Goal: Task Accomplishment & Management: Complete application form

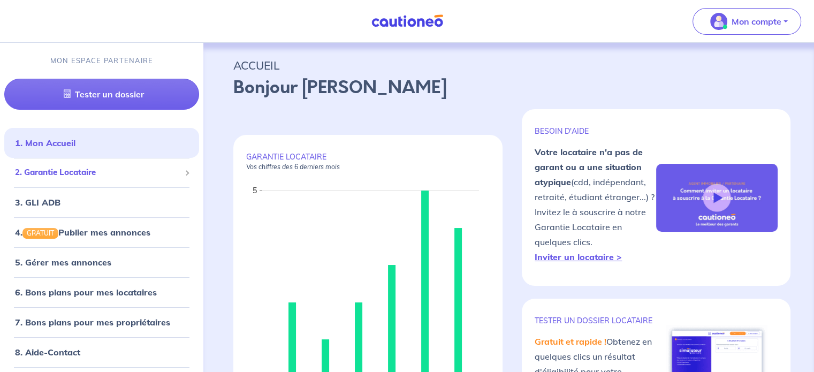
click at [90, 175] on span "2. Garantie Locataire" at bounding box center [97, 172] width 165 height 12
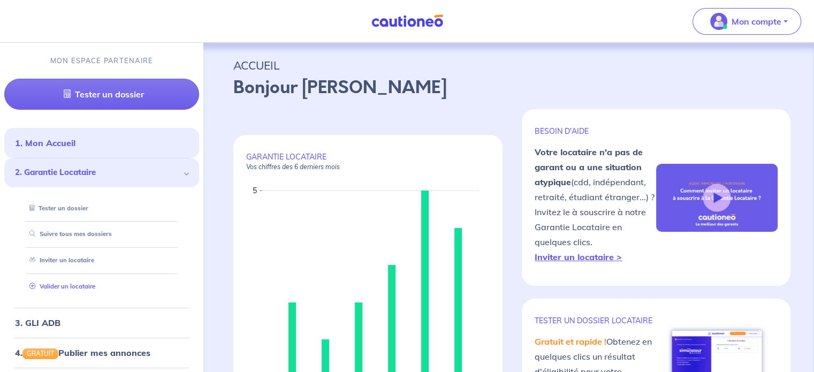
click at [95, 284] on link "Valider un locataire" at bounding box center [60, 286] width 70 height 7
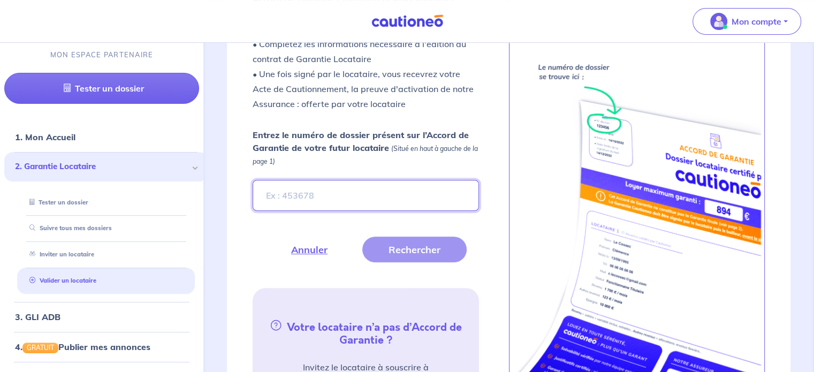
scroll to position [382, 0]
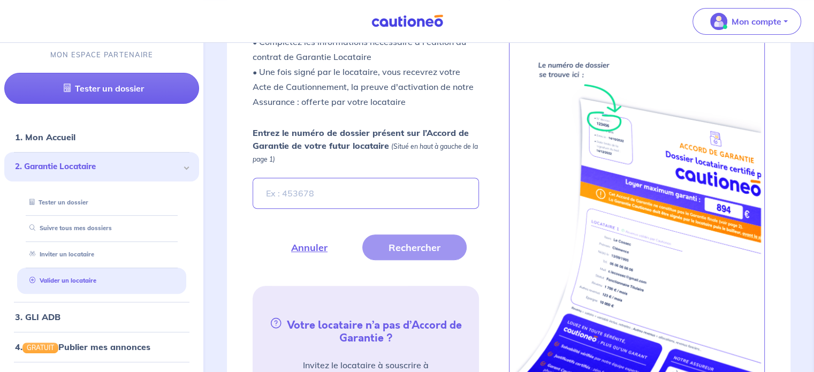
click at [399, 203] on form "Entrez le numéro de dossier présent sur l’Accord de Garantie de votre futur loc…" at bounding box center [365, 193] width 239 height 134
click at [387, 190] on input "Entrez le numéro de dossier présent sur l’Accord de Garantie de votre futur loc…" at bounding box center [366, 193] width 226 height 31
paste input "f3ecab38-540c-488c-bfed-743d627ed390"
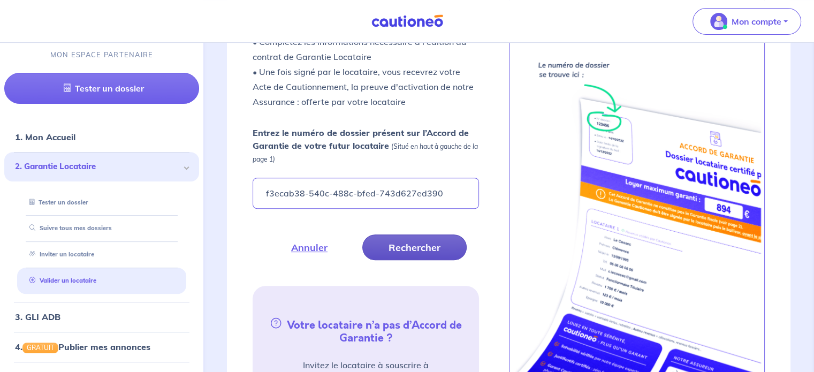
click at [406, 239] on button "Rechercher" at bounding box center [414, 247] width 104 height 26
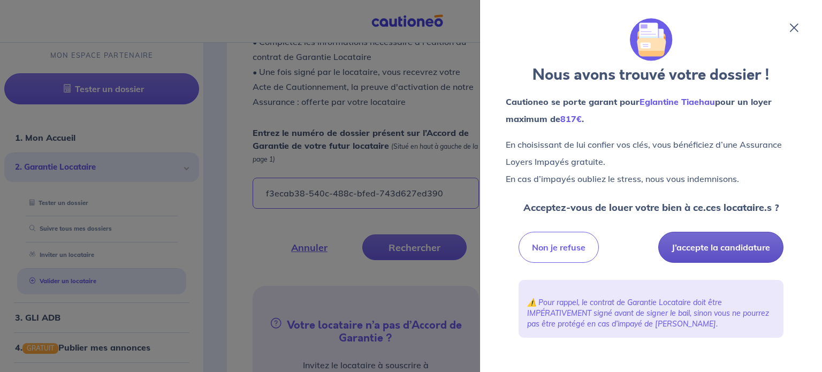
click at [527, 244] on button "J’accepte la candidature" at bounding box center [720, 247] width 125 height 31
click at [527, 28] on icon at bounding box center [794, 28] width 9 height 9
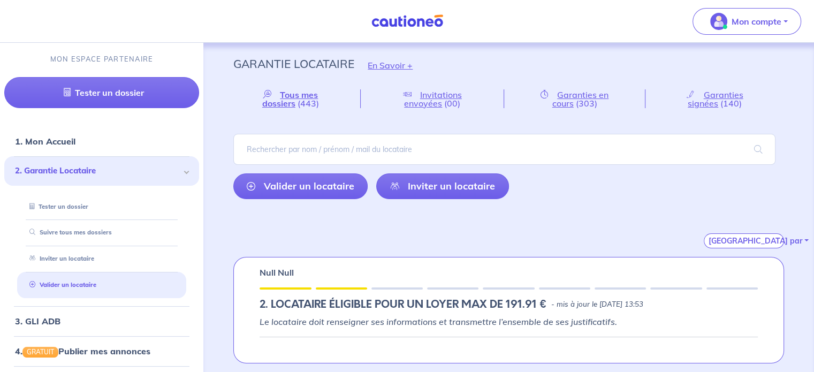
scroll to position [0, 0]
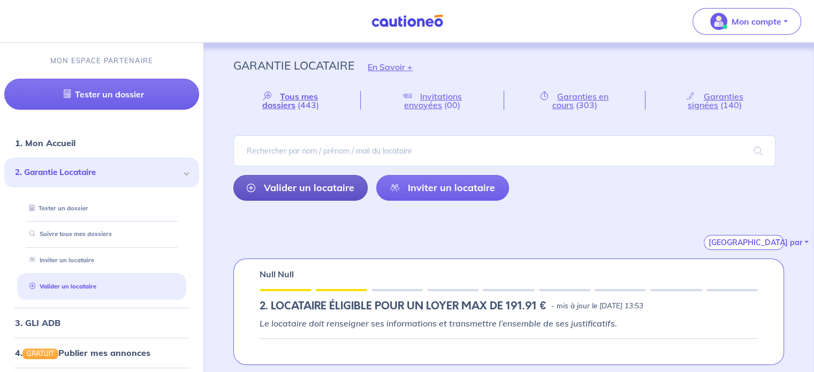
click at [327, 179] on link "Valider un locataire" at bounding box center [300, 188] width 134 height 26
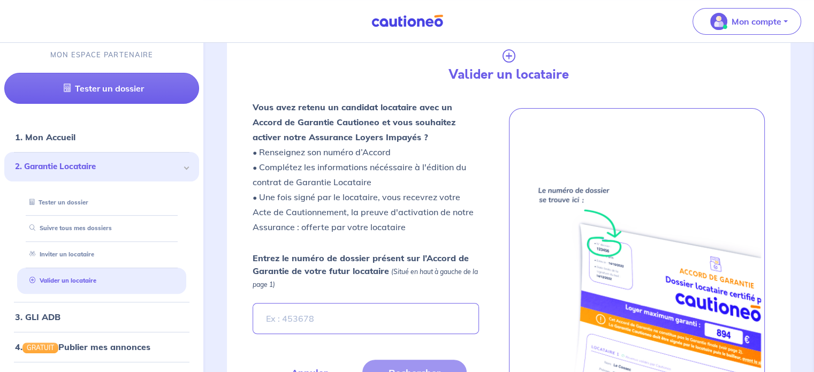
scroll to position [251, 0]
click at [370, 323] on input "Entrez le numéro de dossier présent sur l’Accord de Garantie de votre futur loc…" at bounding box center [366, 317] width 226 height 31
paste input "44aa3543-f073-4478-8c81-2eede78880c5"
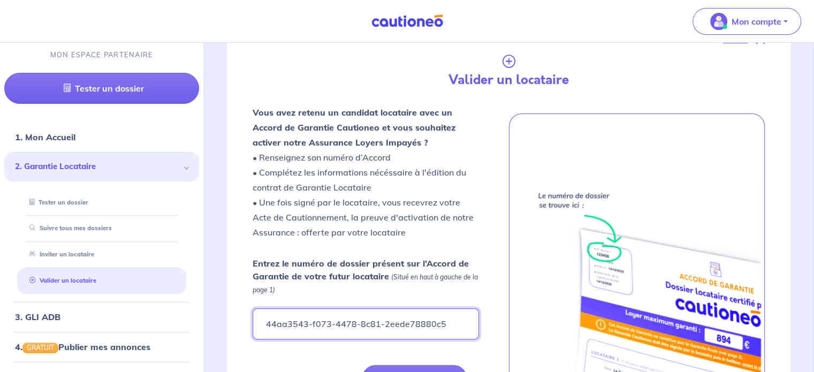
type input "44aa3543-f073-4478-8c81-2eede78880c5"
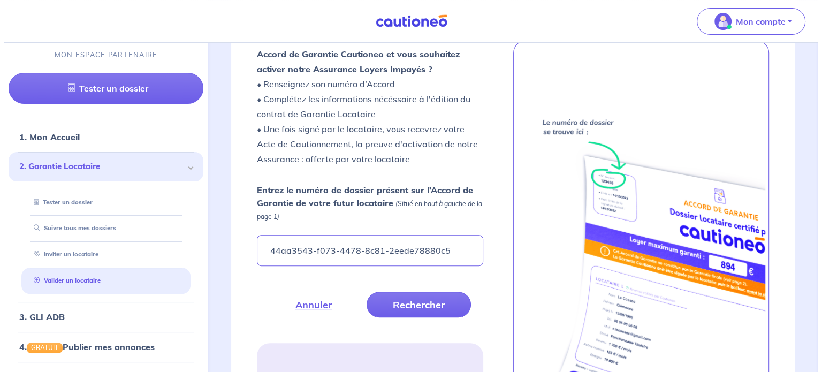
scroll to position [340, 0]
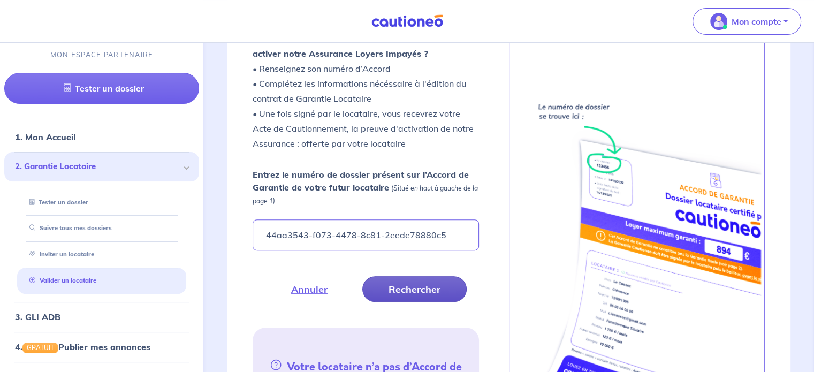
click at [407, 292] on button "Rechercher" at bounding box center [414, 289] width 104 height 26
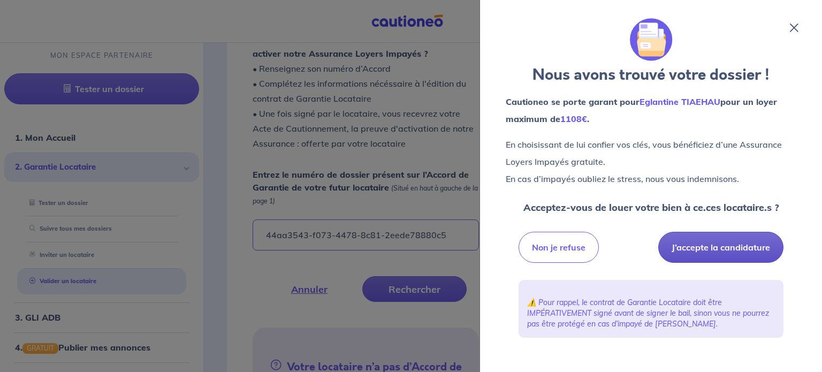
click at [527, 254] on button "J’accepte la candidature" at bounding box center [720, 247] width 125 height 31
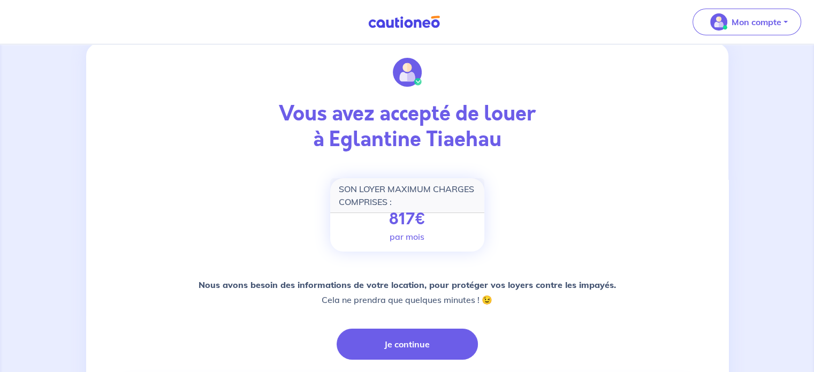
scroll to position [82, 0]
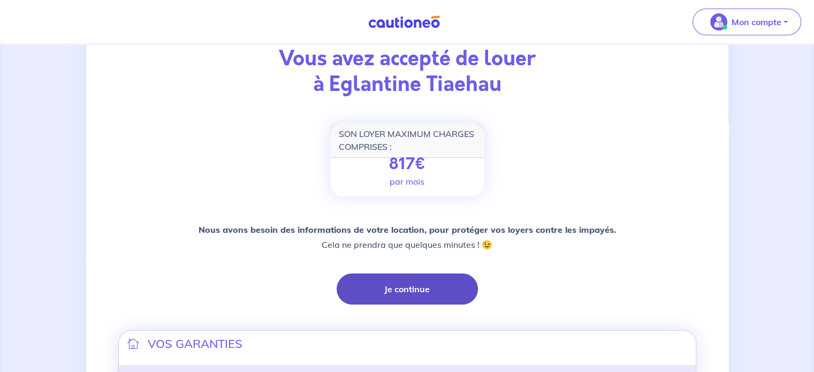
click at [396, 287] on button "Je continue" at bounding box center [407, 288] width 141 height 31
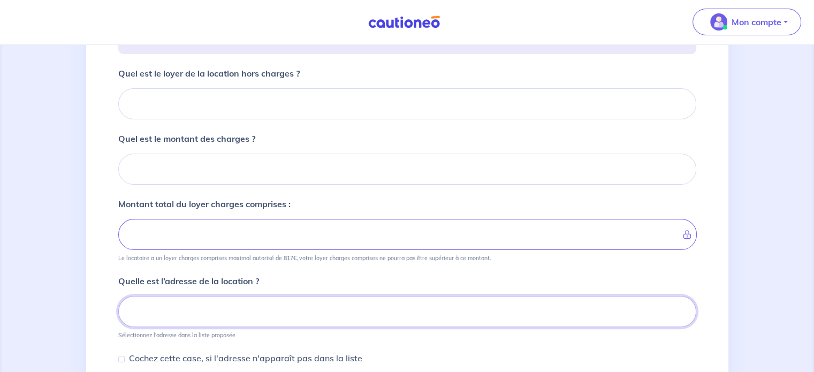
scroll to position [182, 0]
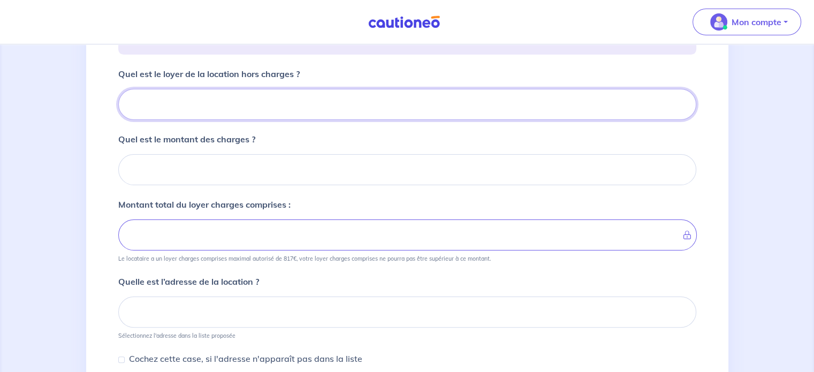
click at [242, 102] on input "Quel est le loyer de la location hors charges ?" at bounding box center [407, 104] width 578 height 31
type input "72"
type input "724"
type input "226"
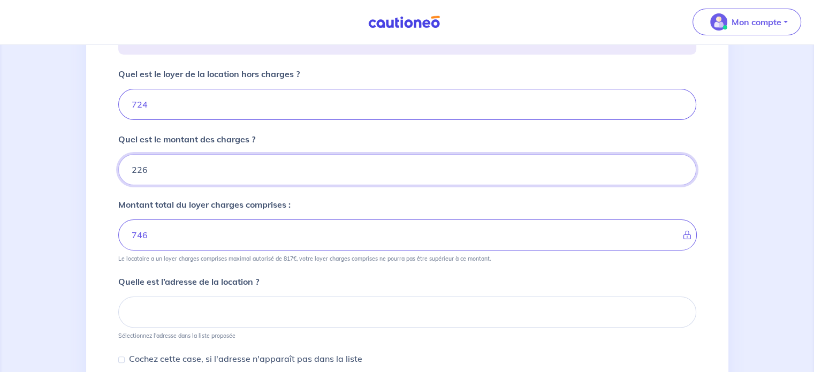
type input "950"
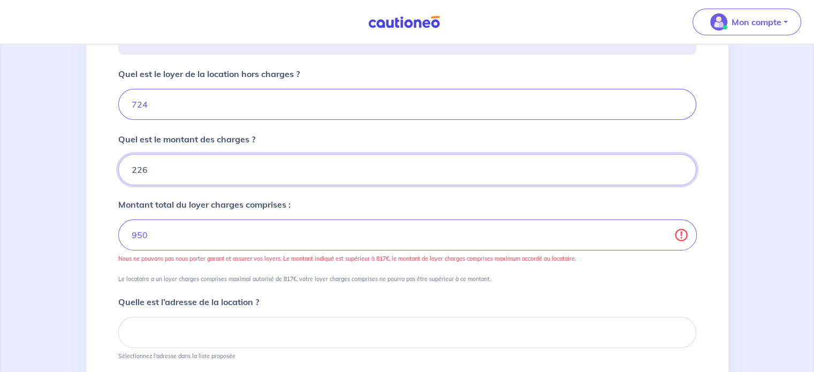
type input "226"
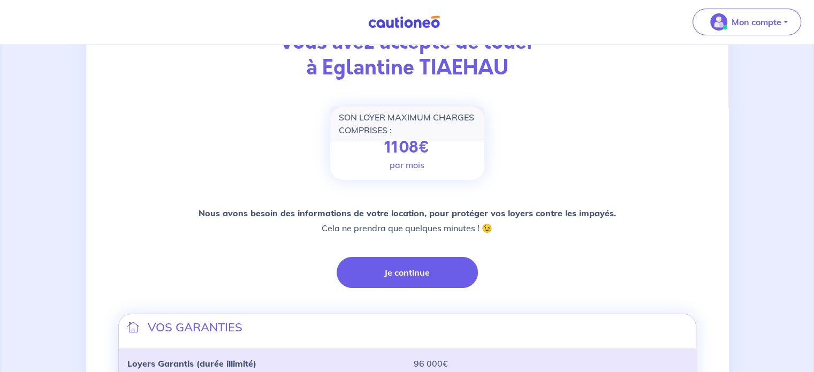
scroll to position [122, 0]
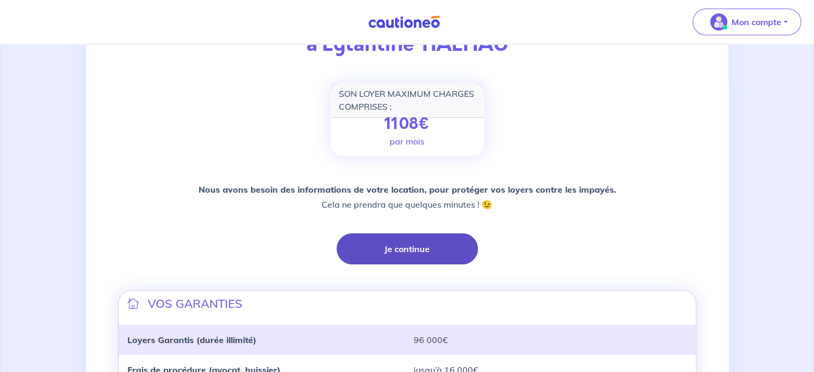
click at [435, 239] on button "Je continue" at bounding box center [407, 248] width 141 height 31
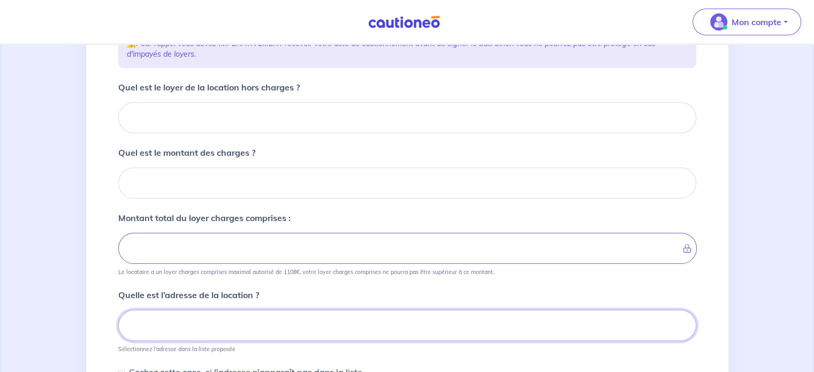
scroll to position [147, 0]
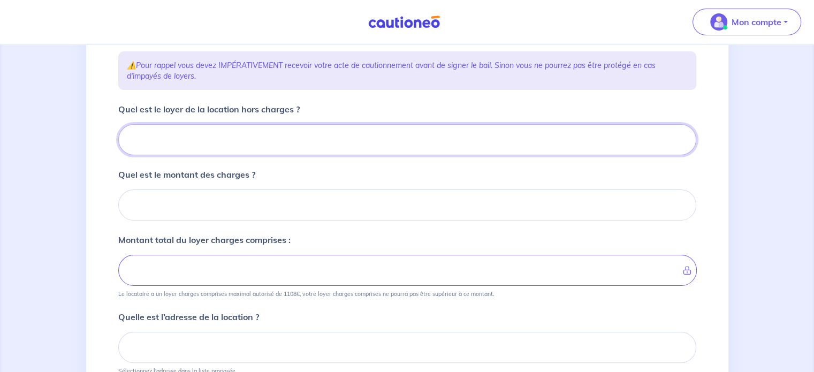
click at [234, 136] on input "Quel est le loyer de la location hors charges ?" at bounding box center [407, 139] width 578 height 31
type input "7"
type input "724"
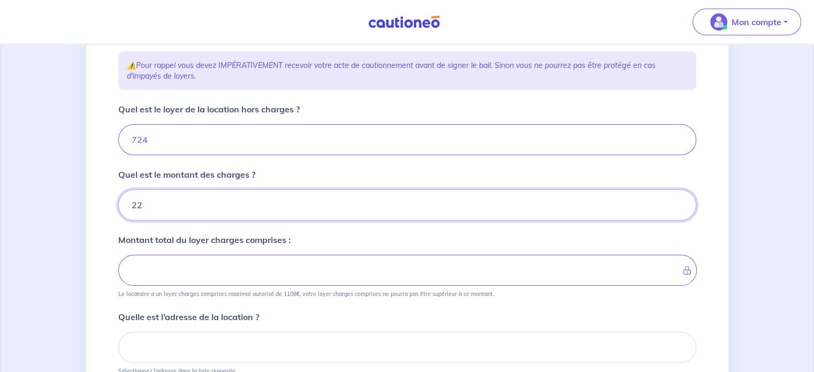
type input "226"
type input "950"
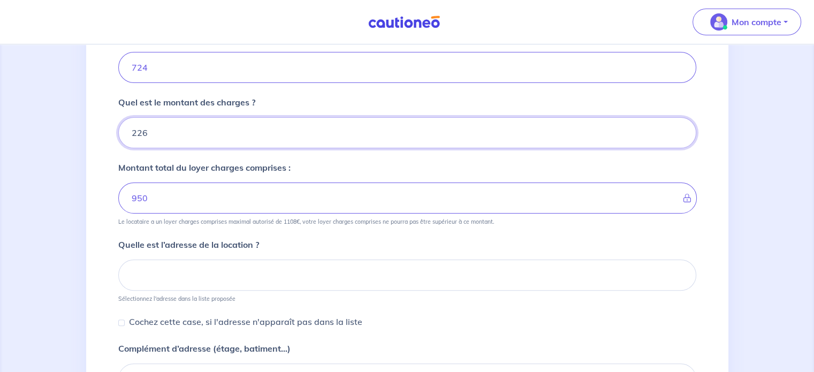
scroll to position [237, 0]
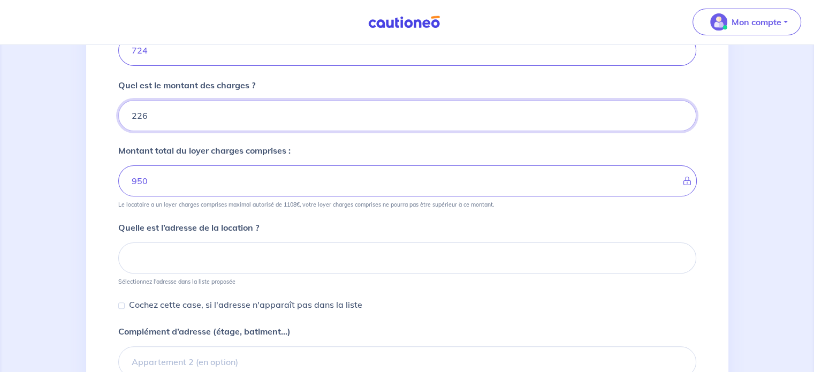
type input "226"
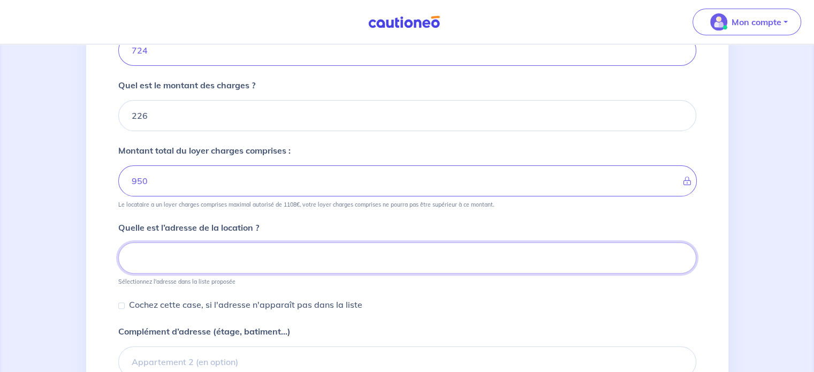
click at [274, 252] on input at bounding box center [407, 257] width 578 height 31
paste input "406, Boulevard Romain Rolland, 13009, Marseille, France"
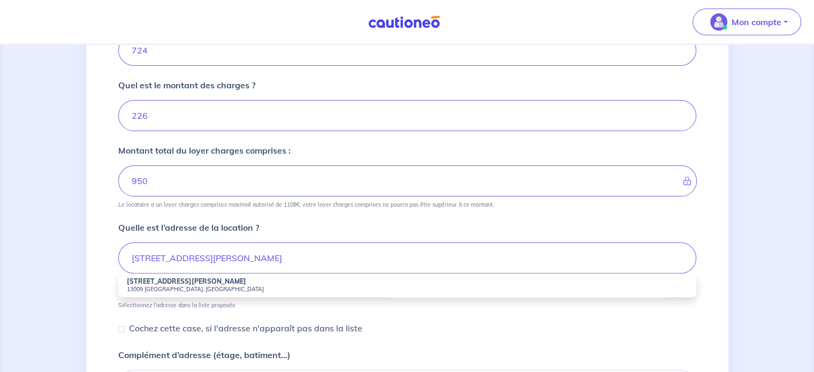
click at [229, 286] on small "13009 Marseille, France" at bounding box center [407, 288] width 561 height 7
type input "406 Boulevard Romain Rolland, 13009 Marseille, France"
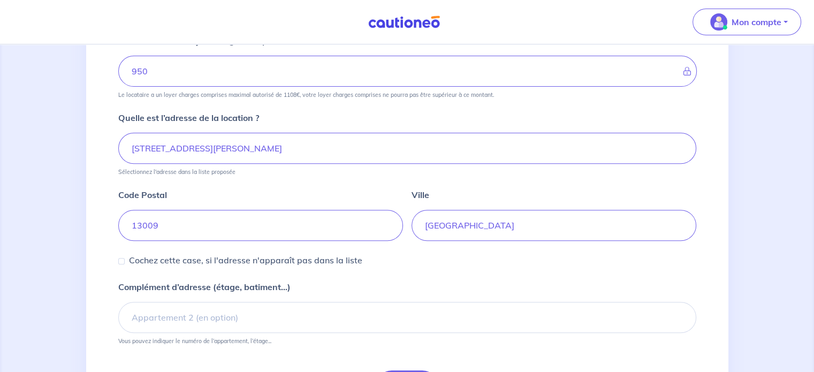
scroll to position [402, 0]
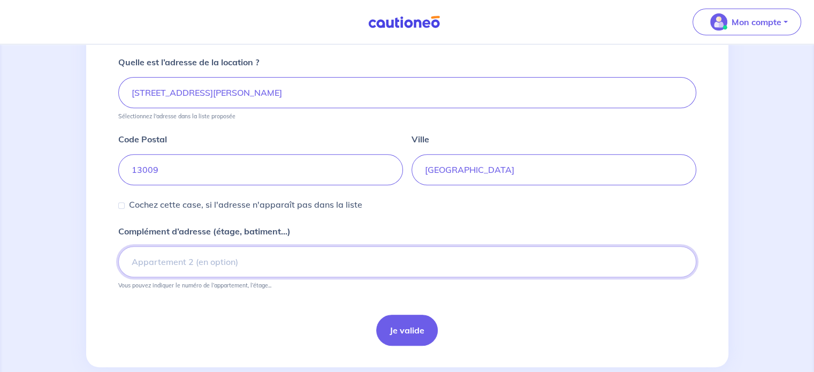
click at [277, 254] on input "Complément d’adresse (étage, batiment...)" at bounding box center [407, 261] width 578 height 31
paste input "Etage 4, Porte"
type input "Etage 4"
click at [417, 334] on button "Je valide" at bounding box center [407, 330] width 62 height 31
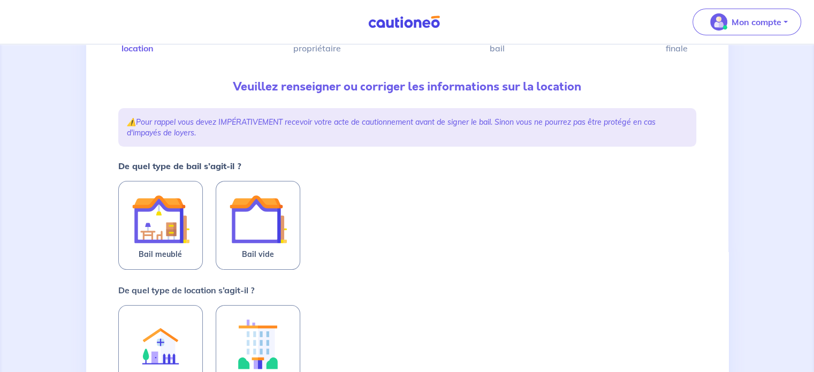
scroll to position [92, 0]
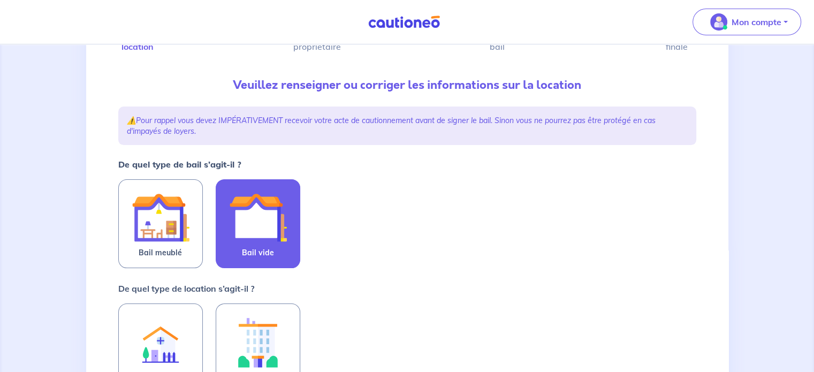
click at [263, 250] on span "Bail vide" at bounding box center [258, 252] width 32 height 13
click at [0, 0] on input "Bail vide" at bounding box center [0, 0] width 0 height 0
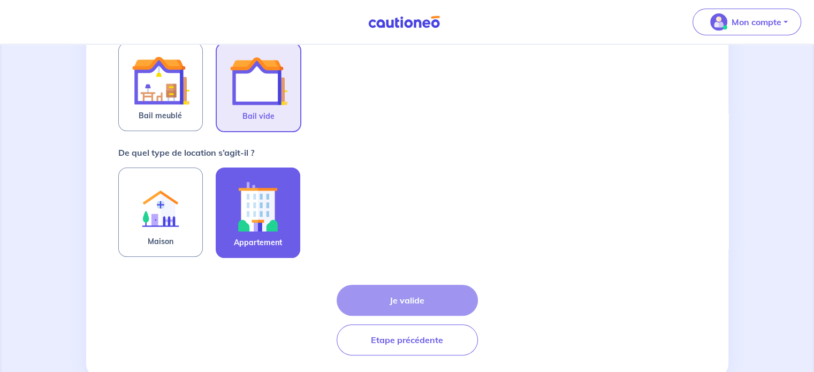
click at [261, 207] on img at bounding box center [258, 206] width 58 height 59
click at [0, 0] on input "Appartement" at bounding box center [0, 0] width 0 height 0
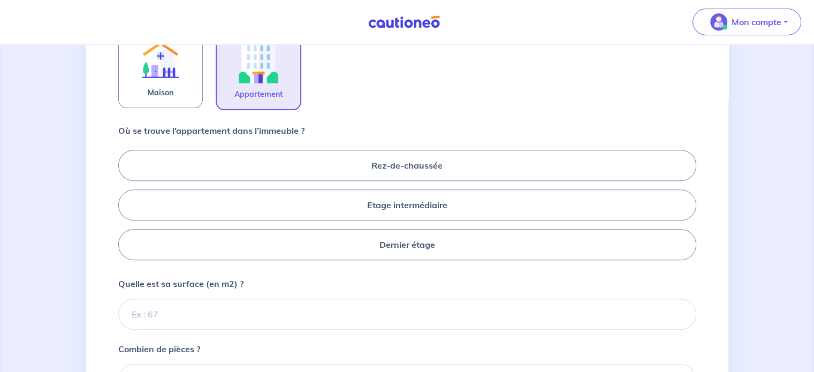
scroll to position [396, 0]
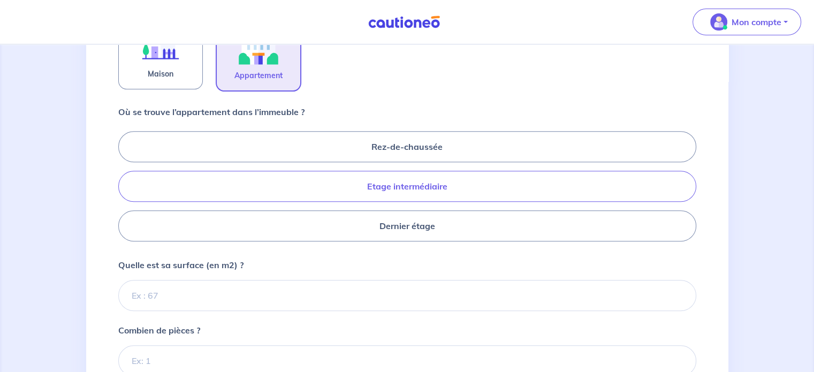
click at [316, 176] on label "Etage intermédiaire" at bounding box center [407, 186] width 578 height 31
click at [125, 182] on input "Etage intermédiaire" at bounding box center [121, 185] width 7 height 7
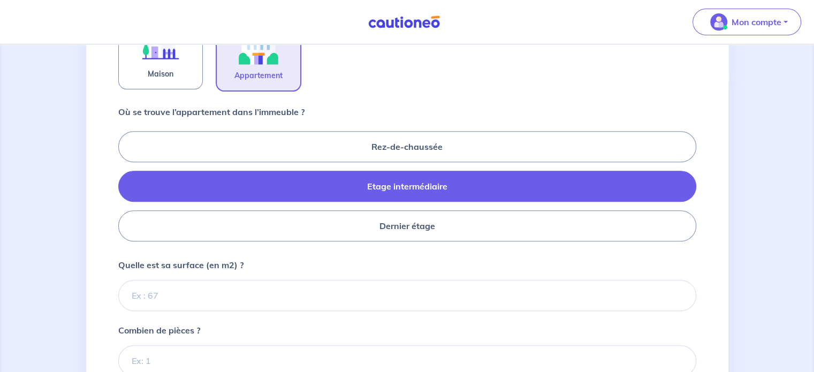
radio input "true"
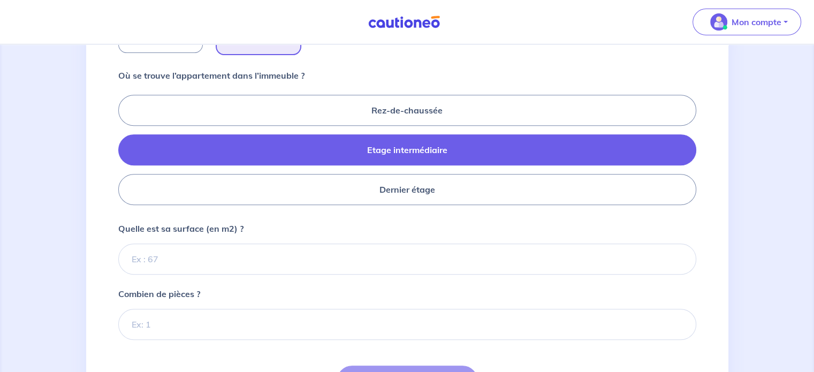
scroll to position [522, 0]
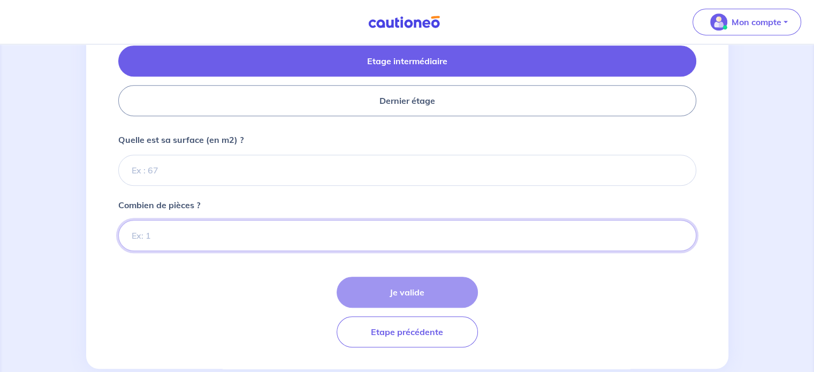
click at [214, 225] on input "Combien de pièces ?" at bounding box center [407, 235] width 578 height 31
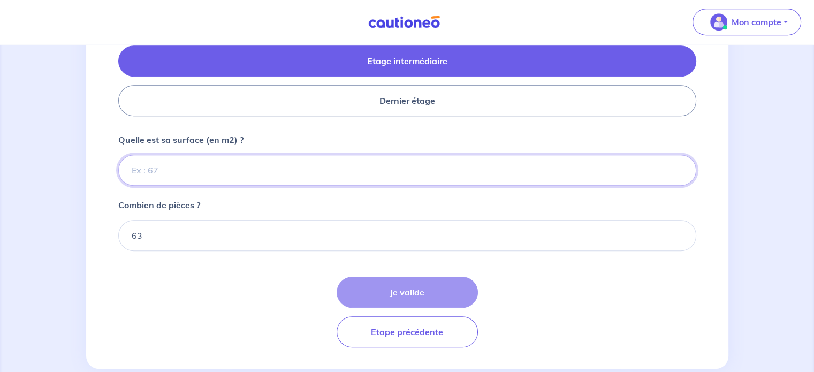
click at [180, 161] on input "Quelle est sa surface (en m2) ?" at bounding box center [407, 170] width 578 height 31
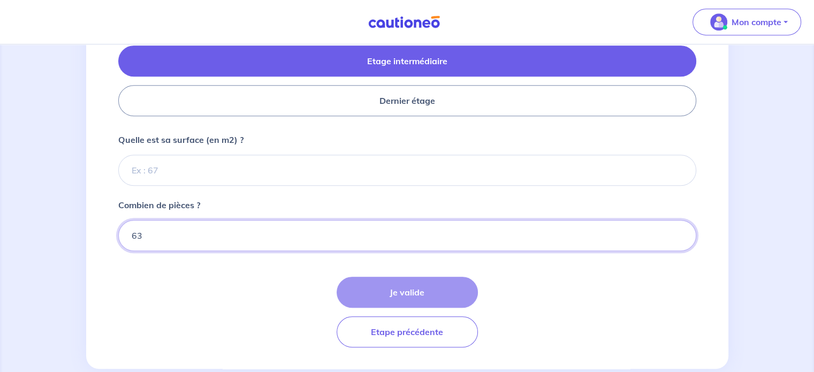
click at [163, 241] on input "63" at bounding box center [407, 235] width 578 height 31
type input "1"
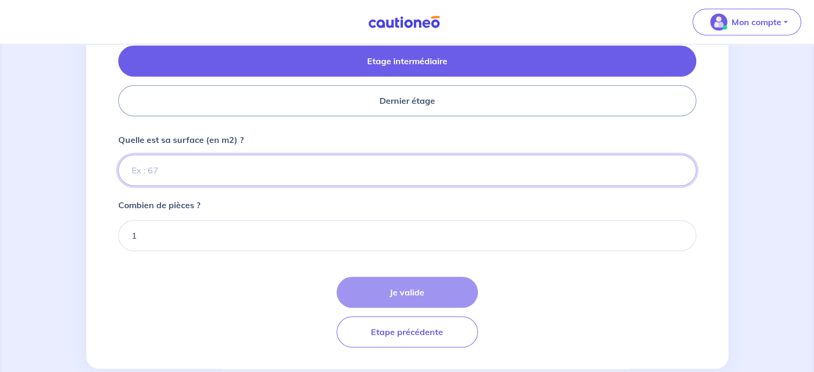
click at [172, 174] on input "Quelle est sa surface (en m2) ?" at bounding box center [407, 170] width 578 height 31
paste input "63"
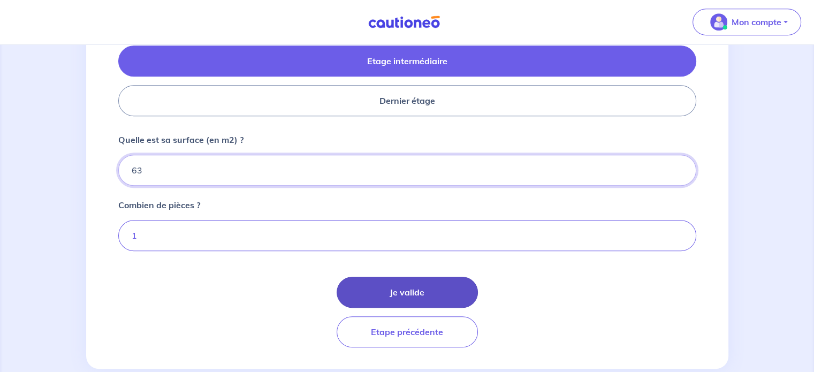
type input "63"
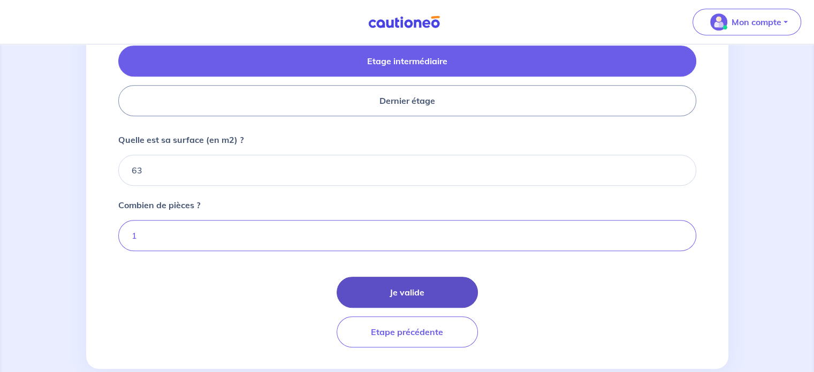
click at [383, 292] on button "Je valide" at bounding box center [407, 292] width 141 height 31
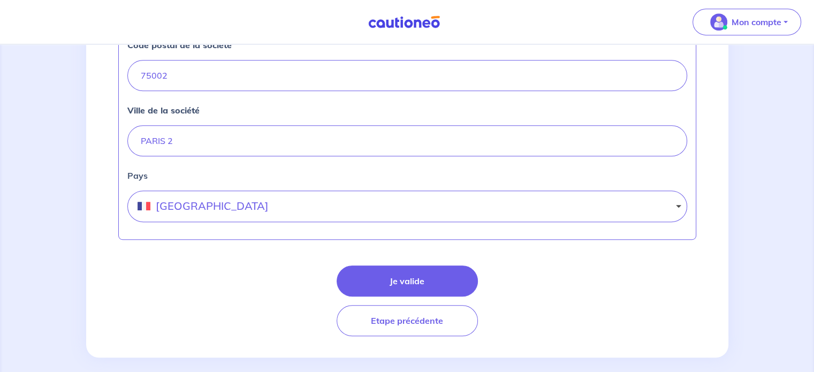
scroll to position [529, 0]
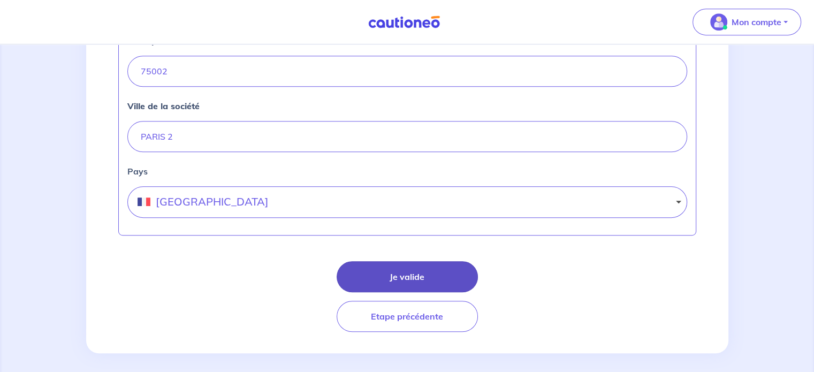
click at [411, 282] on button "Je valide" at bounding box center [407, 276] width 141 height 31
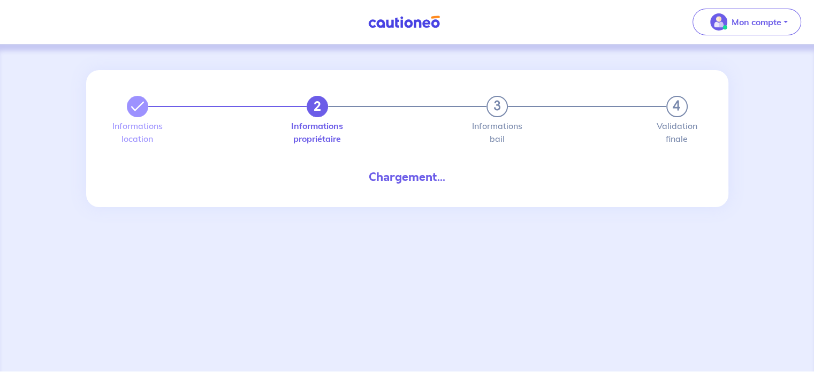
select select "FR"
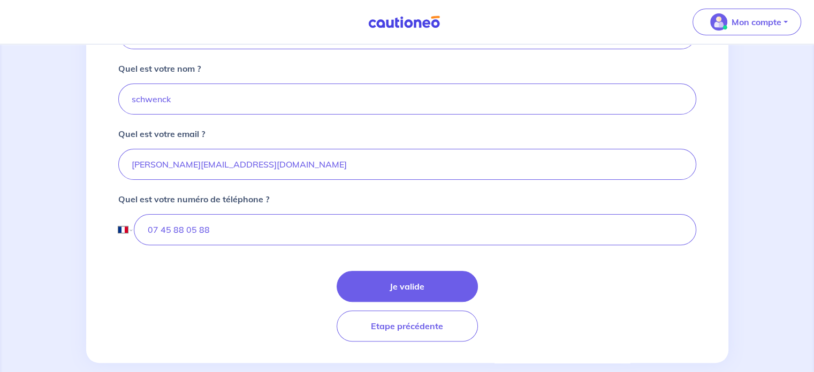
scroll to position [302, 0]
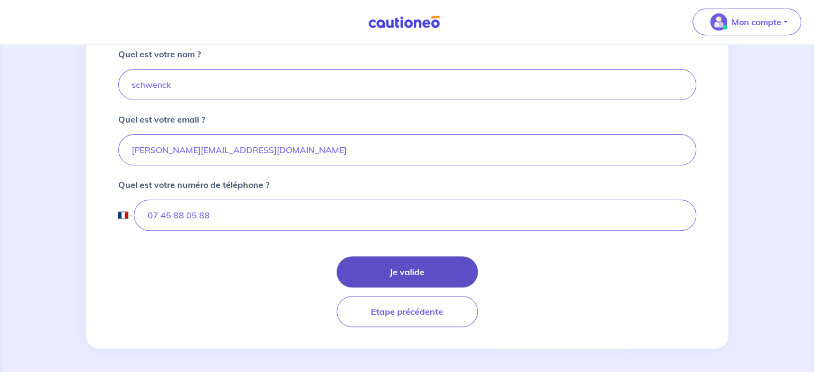
click at [393, 265] on button "Je valide" at bounding box center [407, 271] width 141 height 31
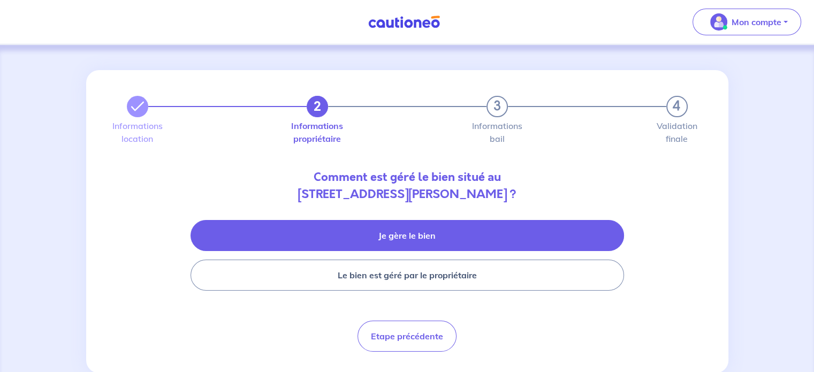
click at [415, 247] on button "Je gère le bien" at bounding box center [406, 235] width 433 height 31
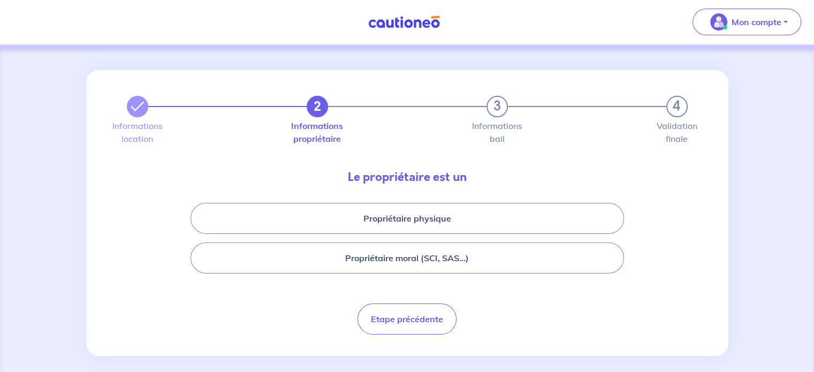
scroll to position [9, 0]
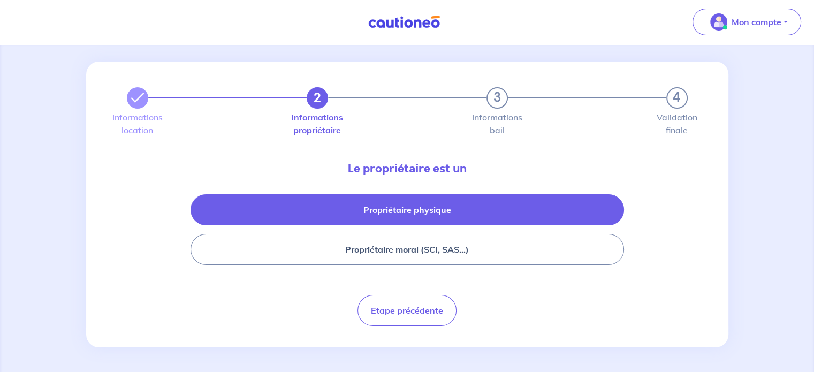
click at [430, 204] on button "Propriétaire physique" at bounding box center [406, 209] width 433 height 31
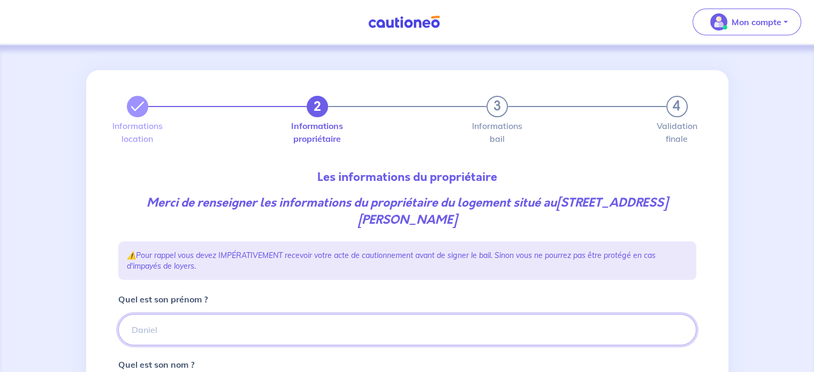
paste input "Wuyin Zheng"
click at [274, 332] on input "Wuyin Zheng" at bounding box center [407, 329] width 578 height 31
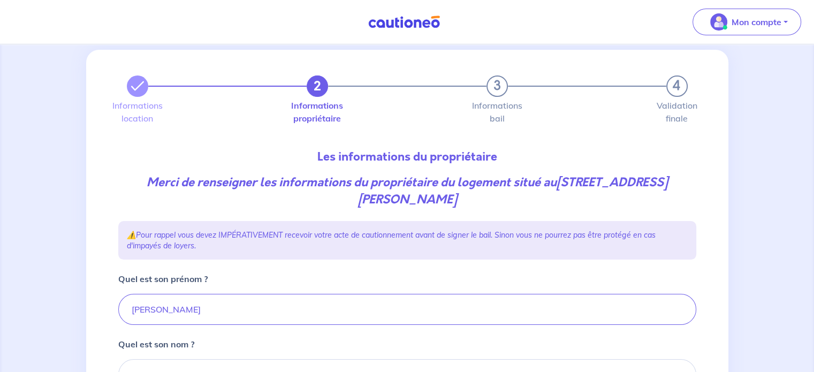
scroll to position [110, 0]
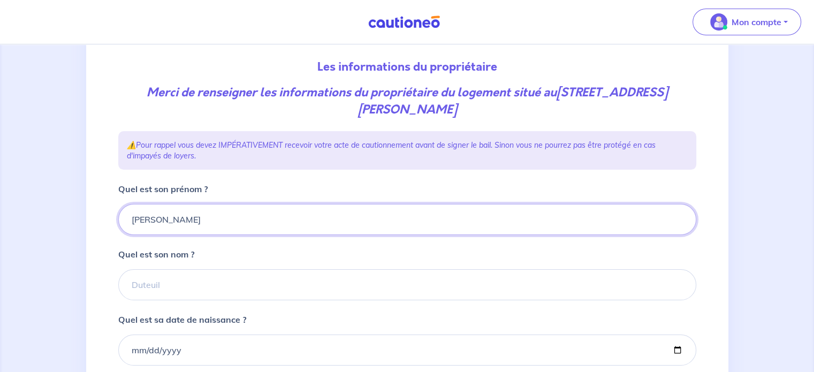
drag, startPoint x: 187, startPoint y: 222, endPoint x: 164, endPoint y: 220, distance: 23.1
click at [161, 219] on input "Wuyin Zheng" at bounding box center [407, 219] width 578 height 31
drag, startPoint x: 161, startPoint y: 219, endPoint x: 197, endPoint y: 221, distance: 35.9
click at [197, 221] on input "Wuyin Zheng" at bounding box center [407, 219] width 578 height 31
type input "Wuyin"
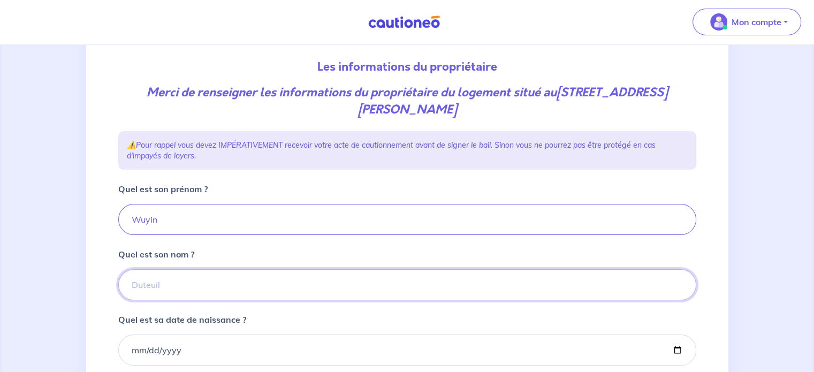
click at [193, 296] on input "Quel est son nom ?" at bounding box center [407, 284] width 578 height 31
paste input "Zheng"
type input "Zheng"
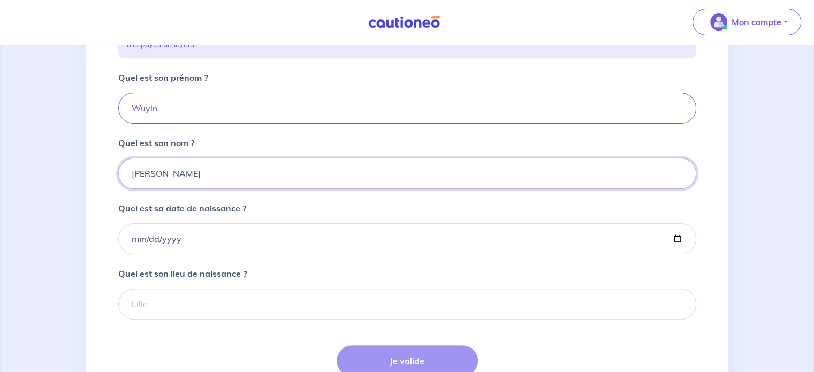
scroll to position [254, 0]
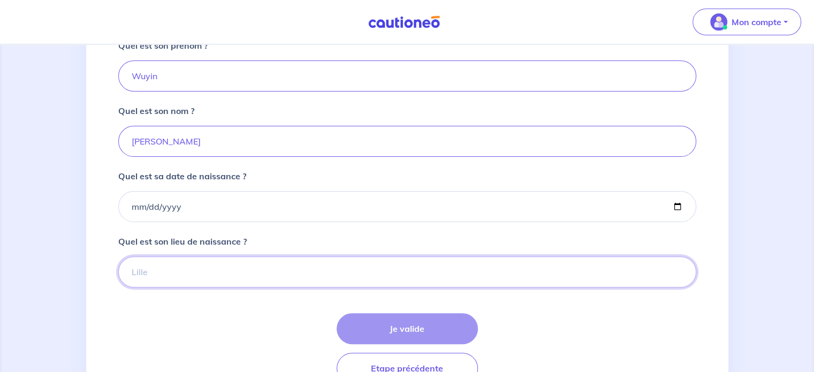
paste input "Pékin"
click at [221, 260] on input "Pékin" at bounding box center [407, 271] width 578 height 31
type input "Pékin"
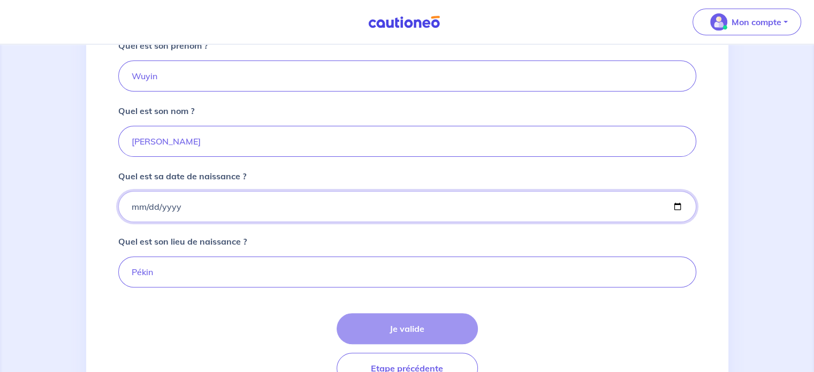
click at [136, 204] on input "Quel est sa date de naissance ?" at bounding box center [407, 206] width 578 height 31
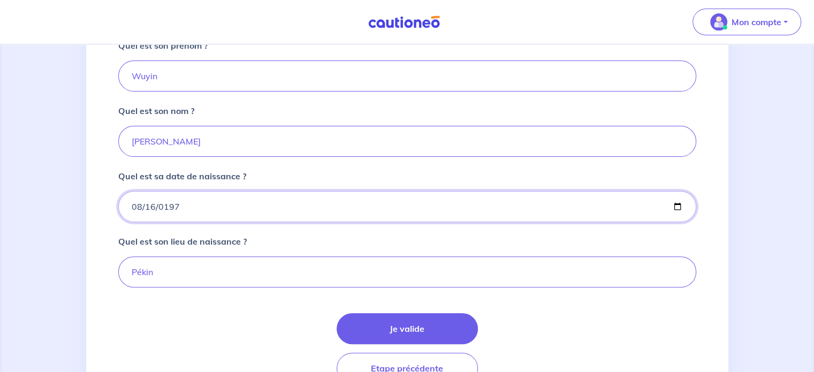
type input "1975-08-16"
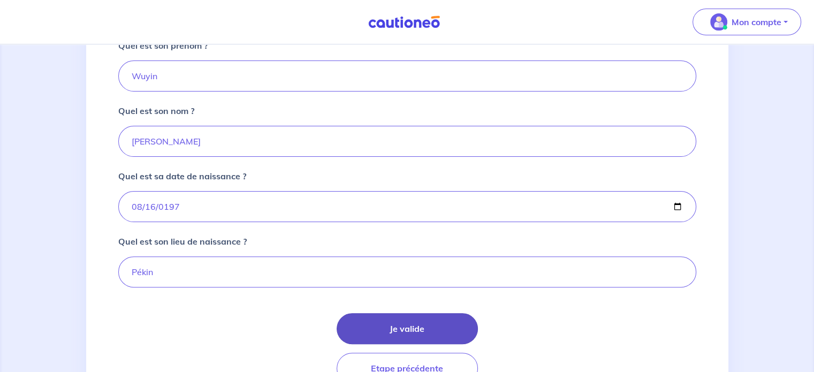
click at [422, 329] on button "Je valide" at bounding box center [407, 328] width 141 height 31
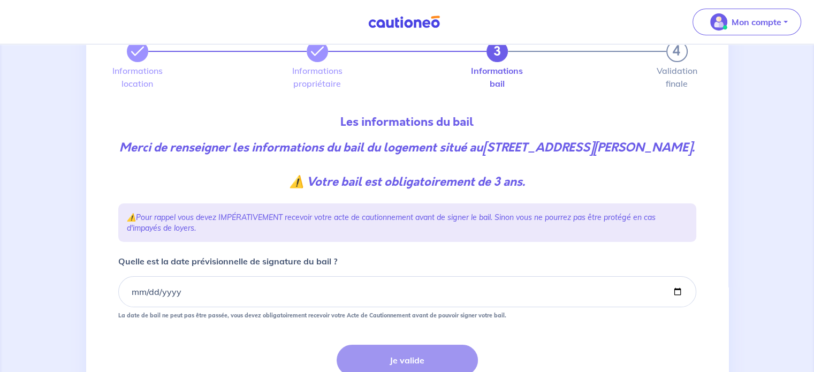
scroll to position [162, 0]
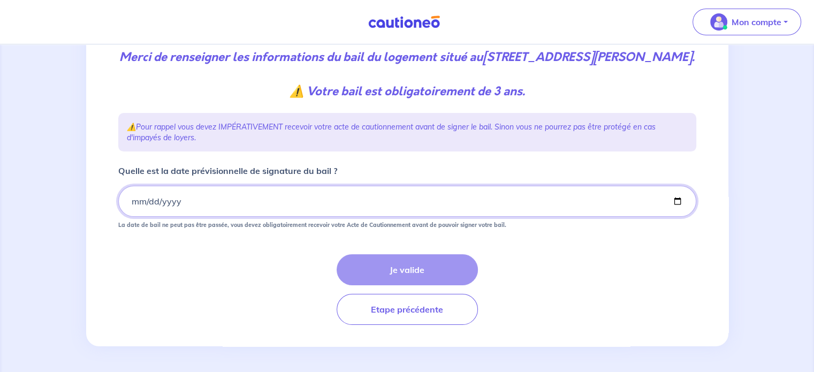
click at [133, 201] on input "Quelle est la date prévisionnelle de signature du bail ?" at bounding box center [407, 201] width 578 height 31
click at [134, 205] on input "Quelle est la date prévisionnelle de signature du bail ?" at bounding box center [407, 201] width 578 height 31
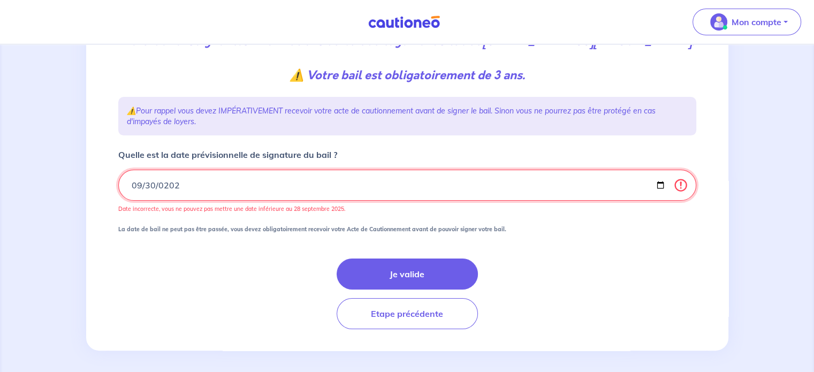
type input "2025-09-30"
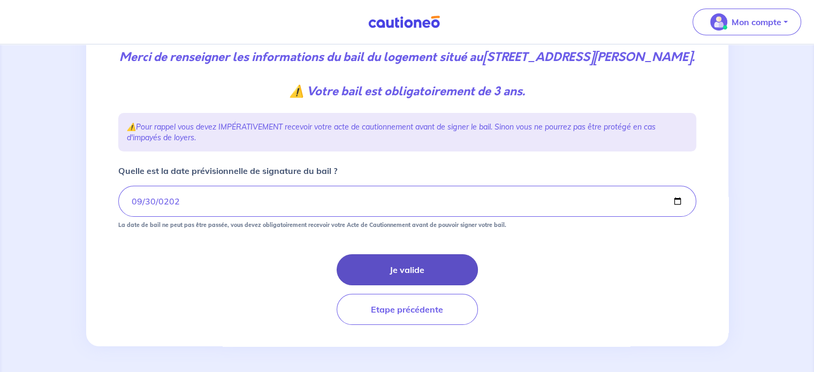
click at [407, 269] on button "Je valide" at bounding box center [407, 269] width 141 height 31
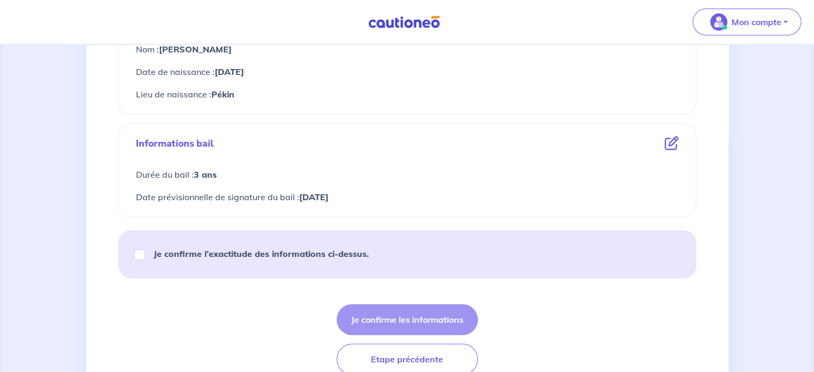
scroll to position [524, 0]
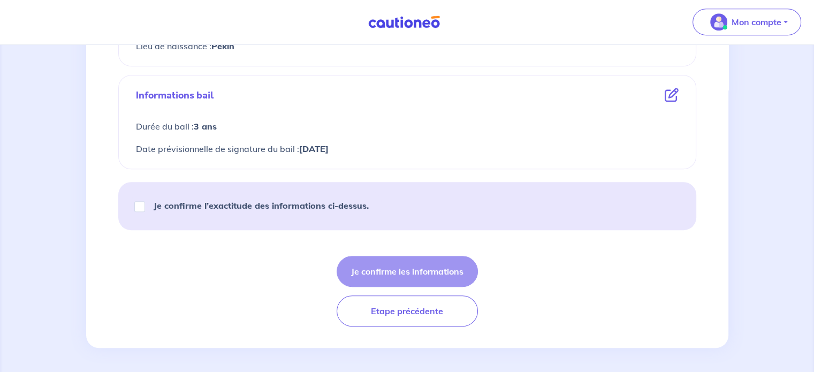
click at [208, 189] on div "Je confirme l’exactitude des informations ci-dessus." at bounding box center [407, 206] width 578 height 48
click at [206, 207] on strong "Je confirme l’exactitude des informations ci-dessus." at bounding box center [261, 205] width 215 height 11
click at [145, 207] on input "Je confirme l’exactitude des informations ci-dessus." at bounding box center [139, 206] width 11 height 11
checkbox input "true"
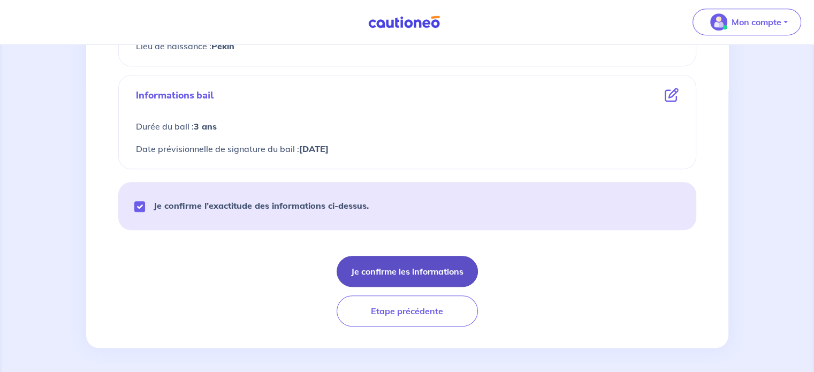
click at [396, 269] on button "Je confirme les informations" at bounding box center [407, 271] width 141 height 31
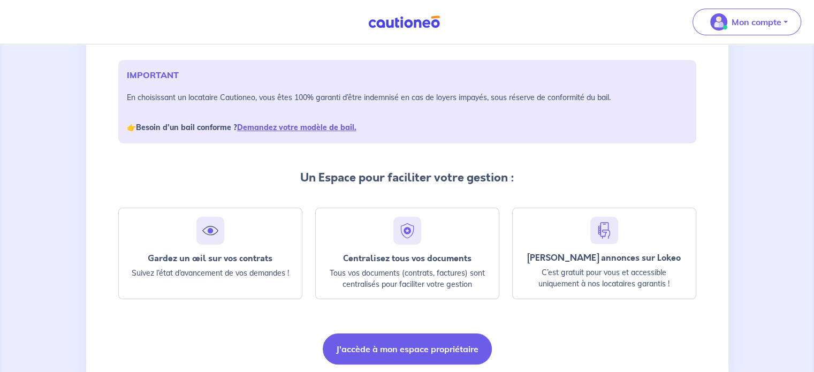
scroll to position [146, 0]
